Goal: Information Seeking & Learning: Learn about a topic

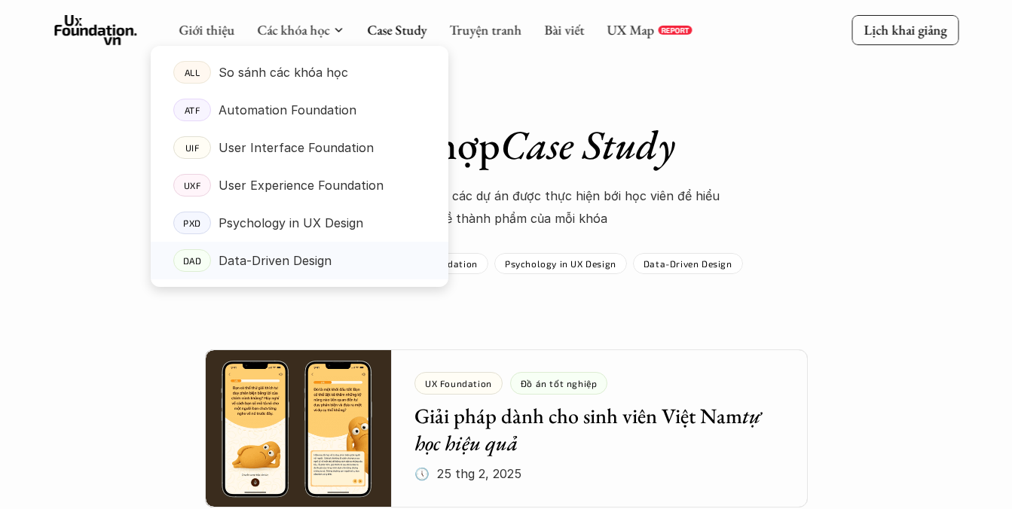
click at [311, 258] on p "Data-Driven Design" at bounding box center [275, 260] width 113 height 23
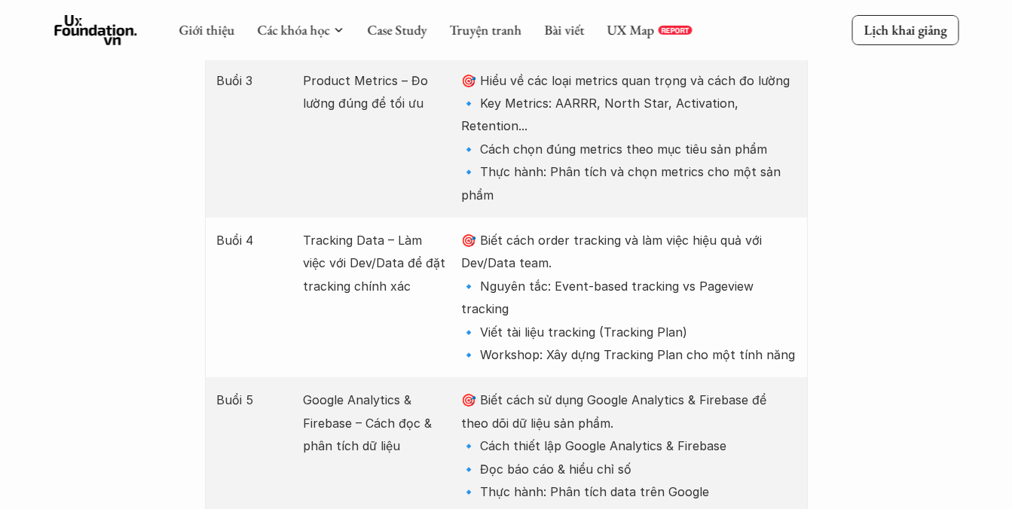
scroll to position [2031, 0]
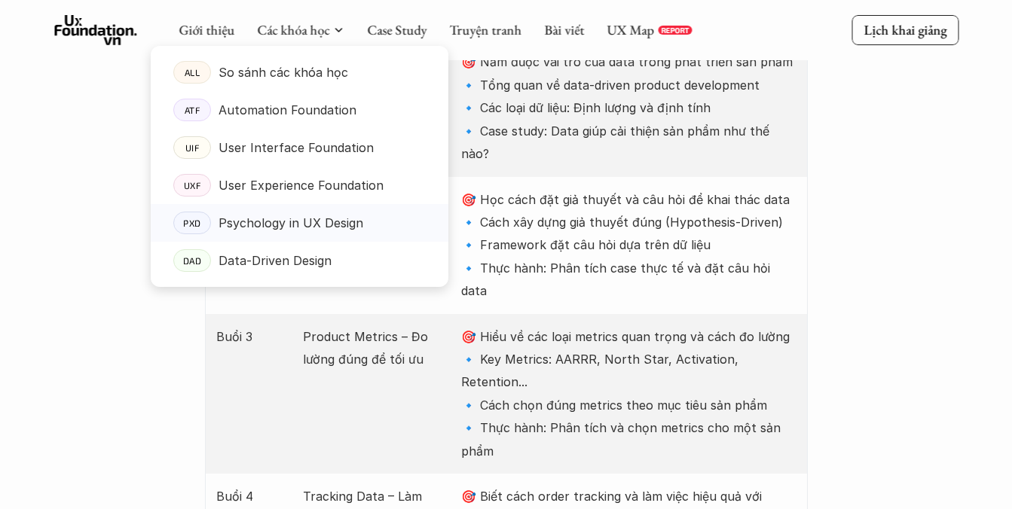
click at [298, 219] on p "Psychology in UX Design" at bounding box center [291, 223] width 145 height 23
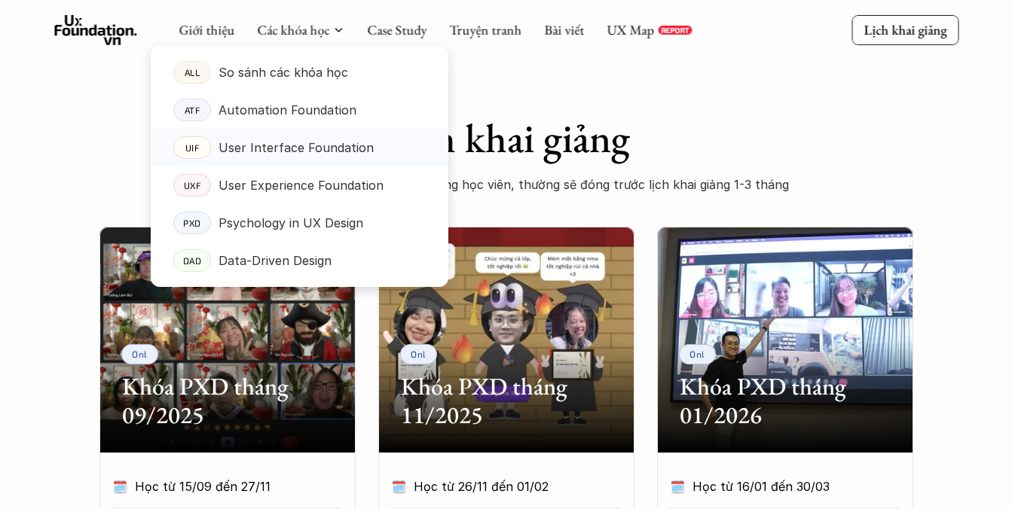
scroll to position [525, 0]
click at [315, 113] on p "Automation Foundation" at bounding box center [288, 110] width 138 height 23
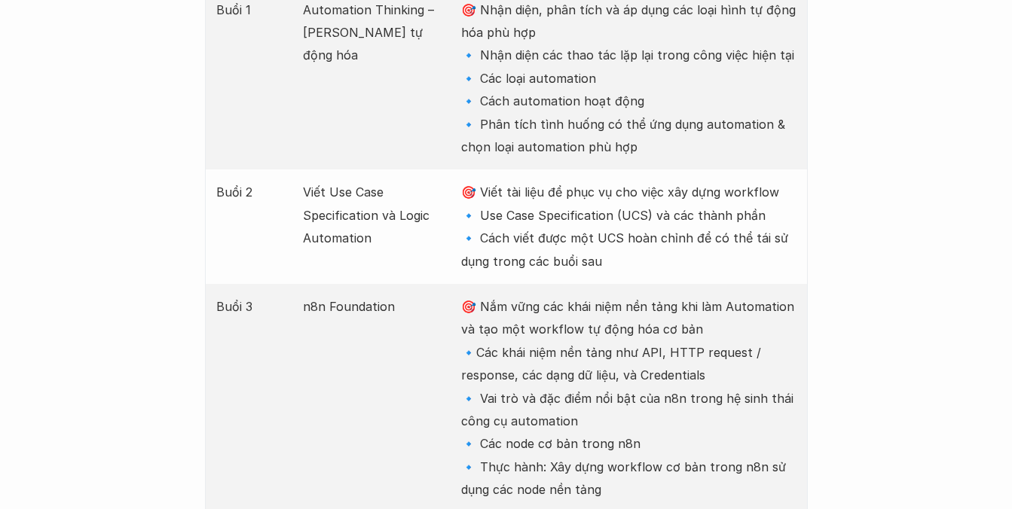
scroll to position [2107, 0]
click at [568, 213] on p "🎯 Viết tài liệu để phục vụ cho việc xây dựng workflow 🔹 Use Case Specification …" at bounding box center [628, 226] width 335 height 92
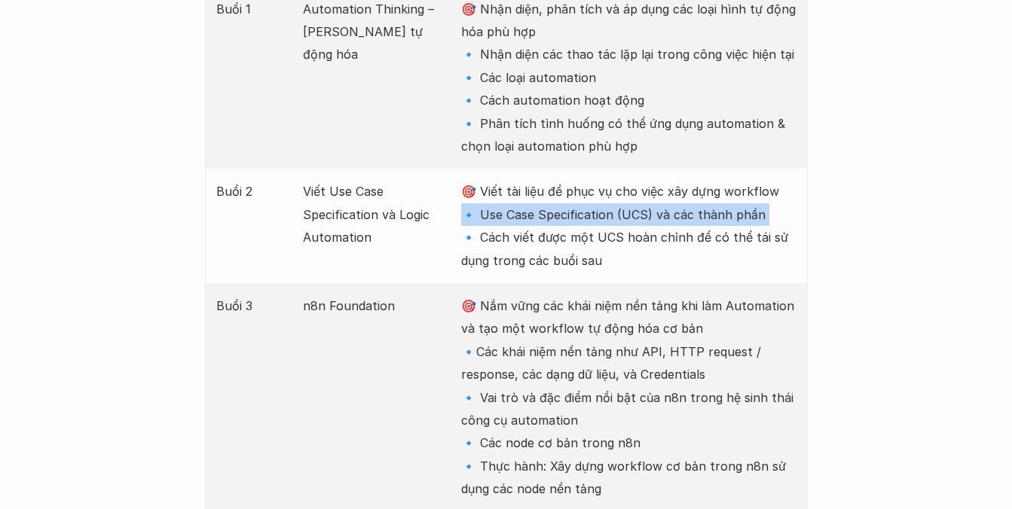
click at [568, 213] on p "🎯 Viết tài liệu để phục vụ cho việc xây dựng workflow 🔹 Use Case Specification …" at bounding box center [628, 226] width 335 height 92
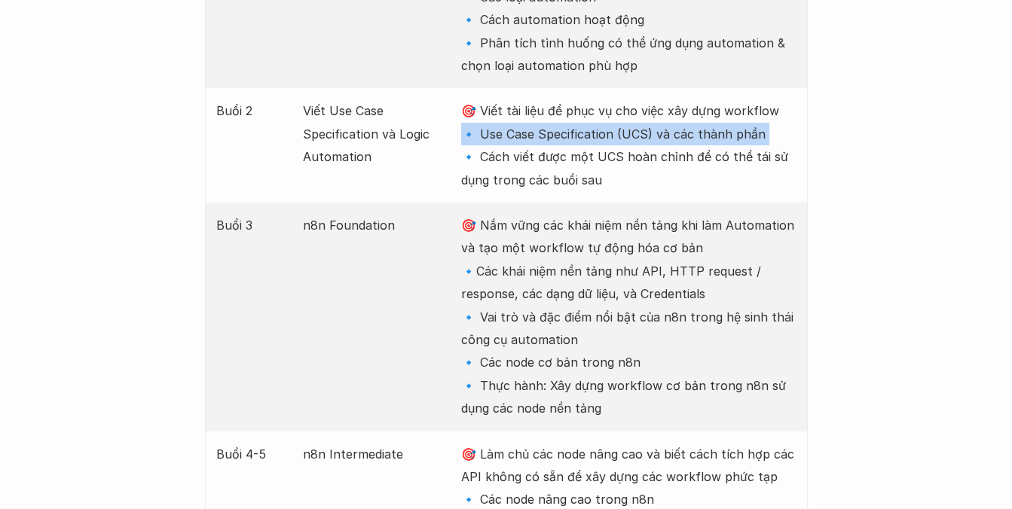
scroll to position [2189, 0]
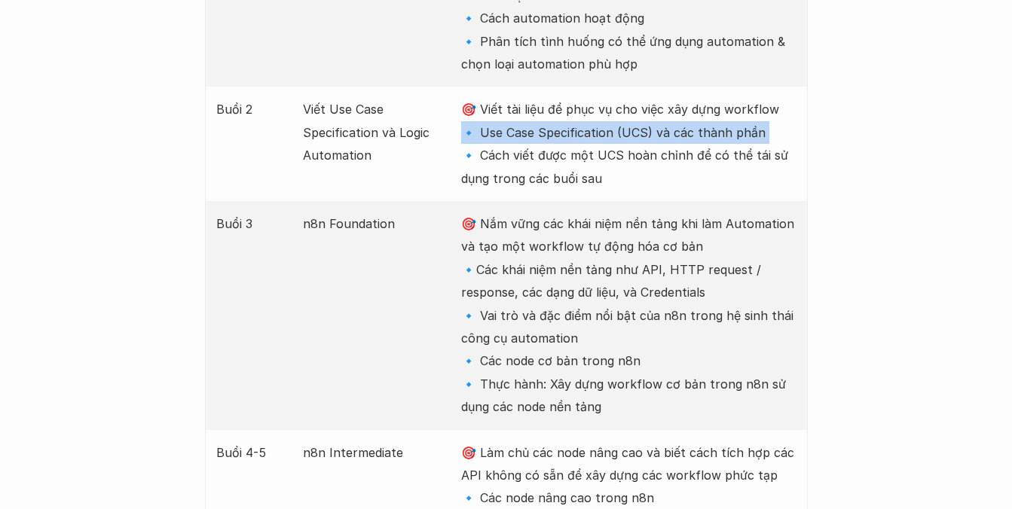
click at [574, 292] on p "🎯 Nắm vững các khái niệm nền tảng khi làm Automation và tạo một workflow tự độn…" at bounding box center [628, 316] width 335 height 207
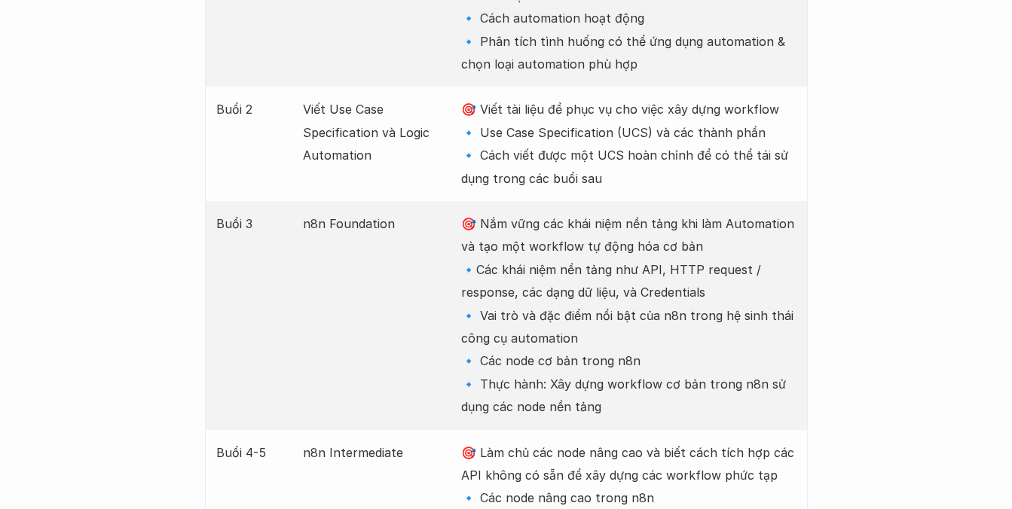
click at [574, 292] on p "🎯 Nắm vững các khái niệm nền tảng khi làm Automation và tạo một workflow tự độn…" at bounding box center [628, 316] width 335 height 207
click at [612, 417] on p "🎯 Nắm vững các khái niệm nền tảng khi làm Automation và tạo một workflow tự độn…" at bounding box center [628, 316] width 335 height 207
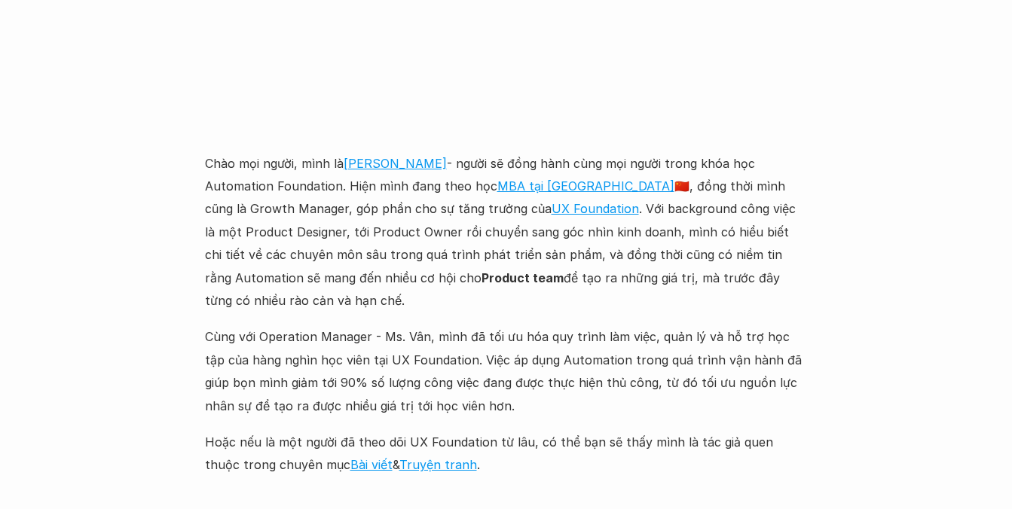
scroll to position [3784, 0]
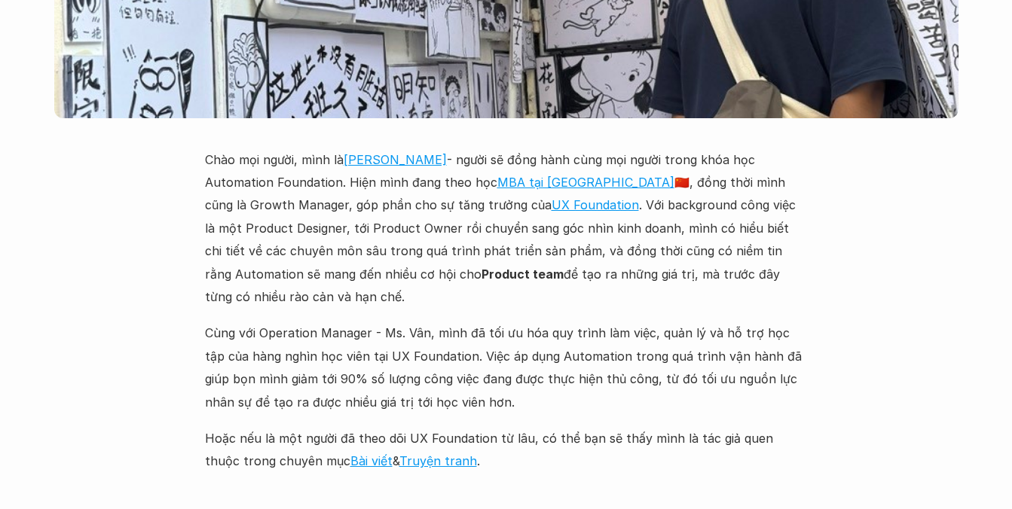
click at [541, 322] on p "Cùng với Operation Manager - Ms. Vân, mình đã tối ưu hóa quy trình làm việc, qu…" at bounding box center [506, 368] width 603 height 92
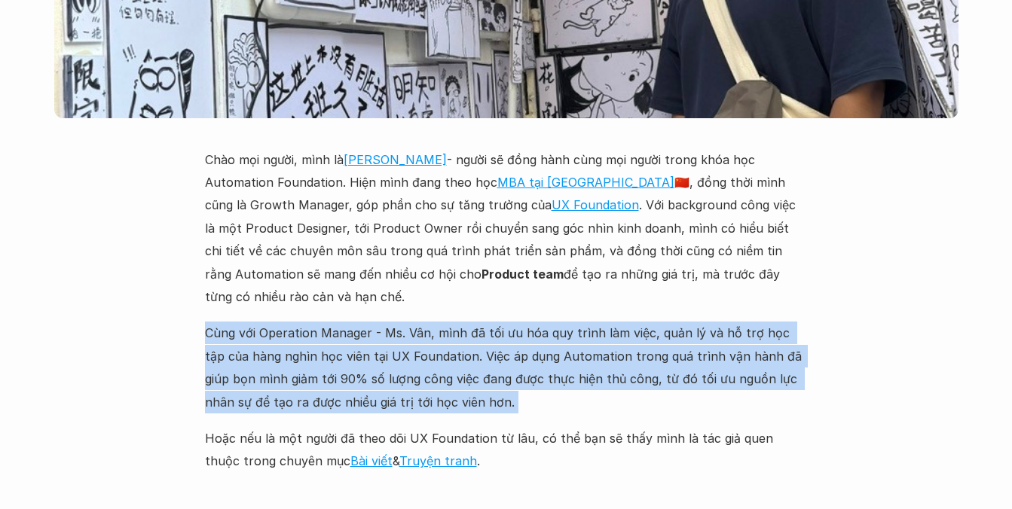
click at [538, 348] on p "Cùng với Operation Manager - Ms. Vân, mình đã tối ưu hóa quy trình làm việc, qu…" at bounding box center [506, 368] width 603 height 92
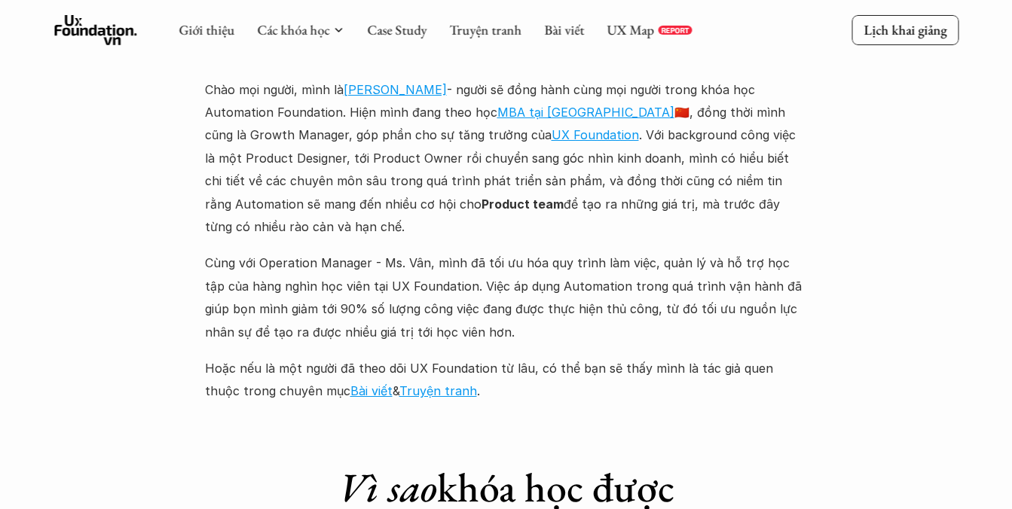
scroll to position [3852, 0]
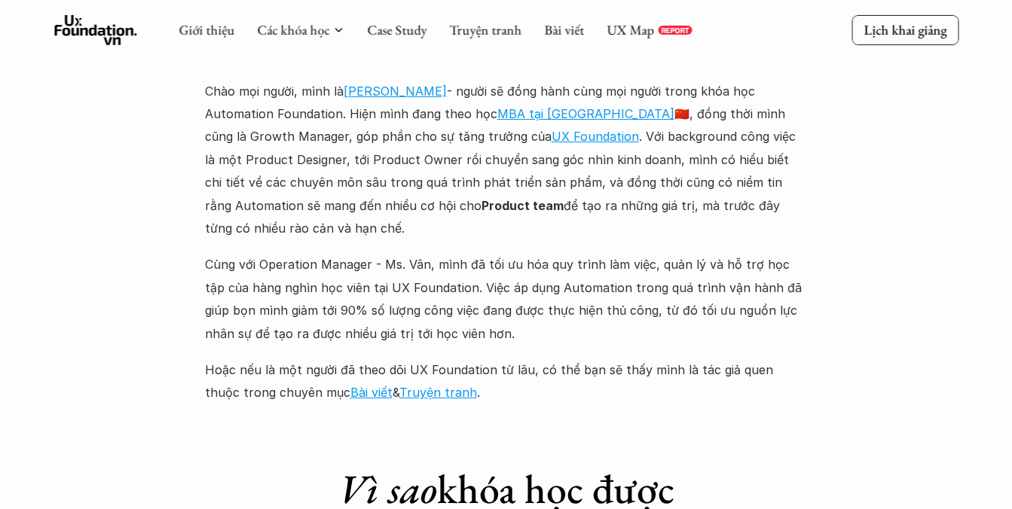
click at [518, 253] on p "Cùng với Operation Manager - Ms. Vân, mình đã tối ưu hóa quy trình làm việc, qu…" at bounding box center [506, 299] width 603 height 92
click at [421, 293] on p "Cùng với Operation Manager - Ms. Vân, mình đã tối ưu hóa quy trình làm việc, qu…" at bounding box center [506, 299] width 603 height 92
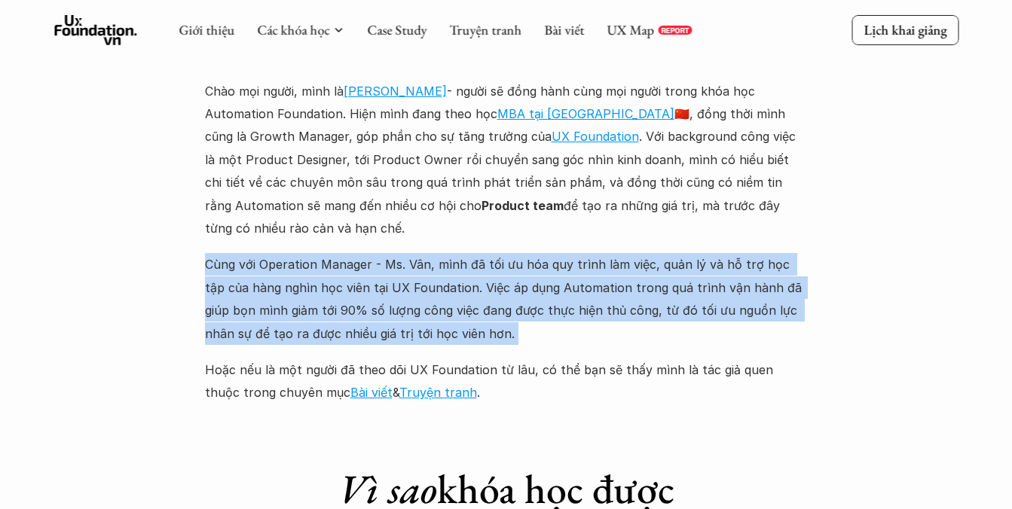
click at [511, 316] on p "Cùng với Operation Manager - Ms. Vân, mình đã tối ưu hóa quy trình làm việc, qu…" at bounding box center [506, 299] width 603 height 92
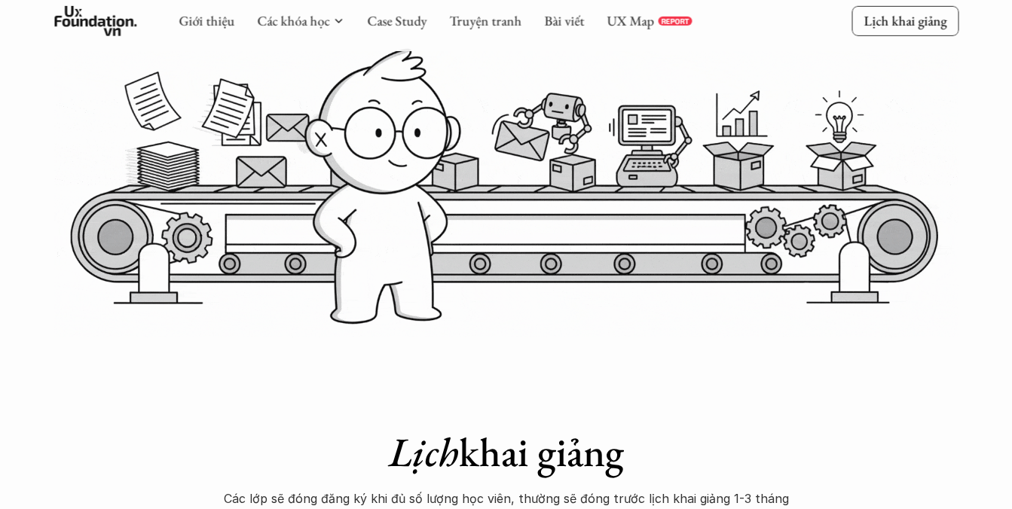
scroll to position [537, 0]
